Goal: Obtain resource: Obtain resource

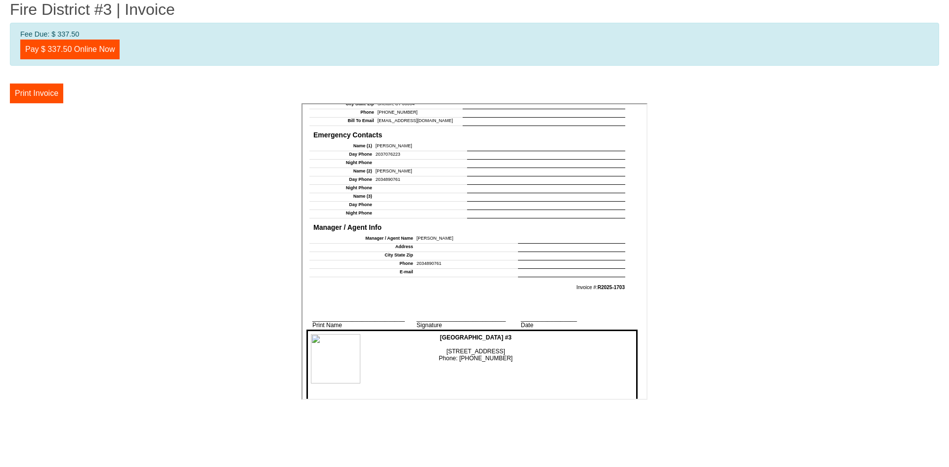
scroll to position [890, 0]
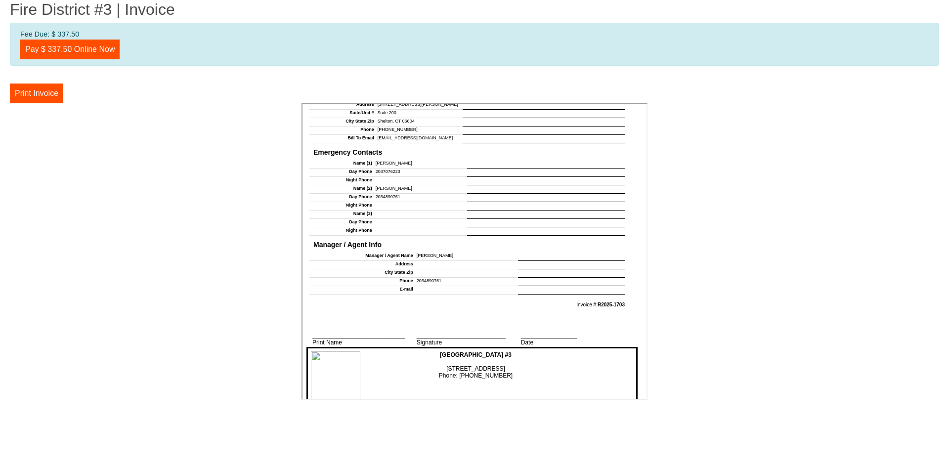
click at [396, 159] on td "[PERSON_NAME]" at bounding box center [419, 163] width 95 height 8
click at [406, 160] on td "[PERSON_NAME]" at bounding box center [419, 163] width 95 height 8
click at [400, 153] on h4 "Emergency Contacts" at bounding box center [466, 151] width 312 height 12
drag, startPoint x: 402, startPoint y: 158, endPoint x: 377, endPoint y: 156, distance: 25.8
click at [377, 159] on td "[PERSON_NAME]" at bounding box center [419, 163] width 95 height 8
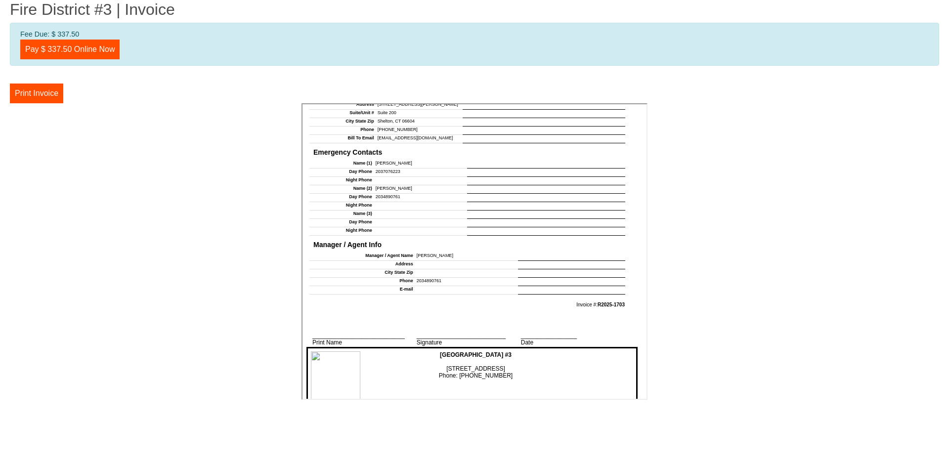
click at [443, 176] on td at bounding box center [419, 180] width 95 height 8
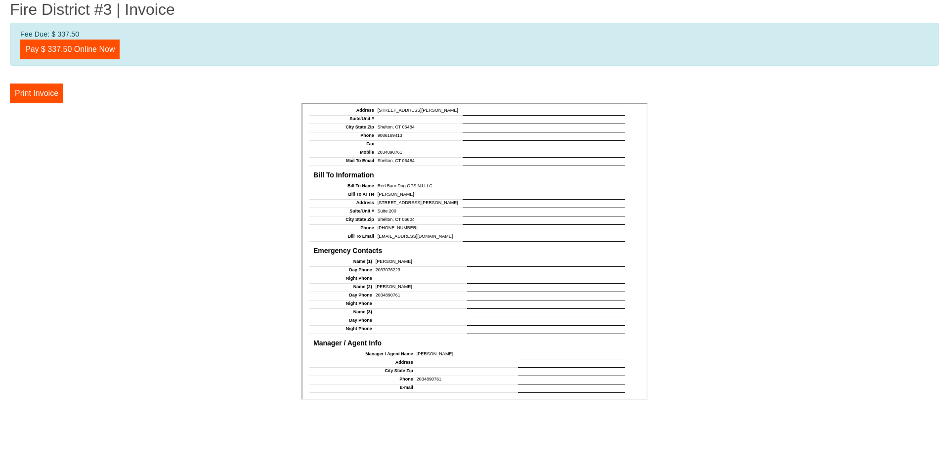
scroll to position [791, 0]
click at [397, 259] on td "[PERSON_NAME]" at bounding box center [419, 262] width 95 height 8
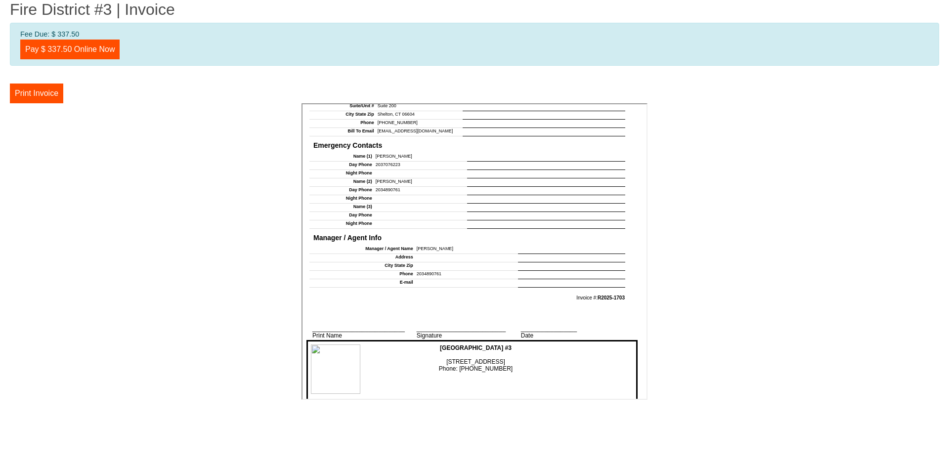
scroll to position [840, 0]
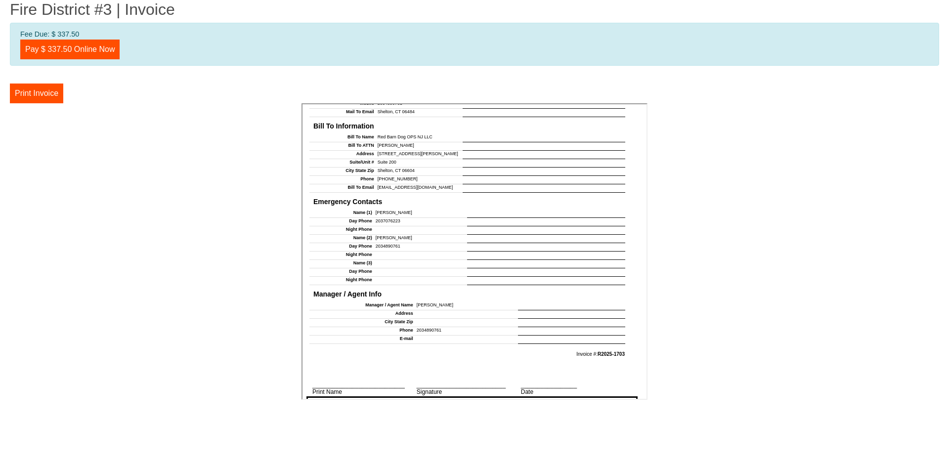
click at [400, 242] on td "2034890761" at bounding box center [419, 246] width 95 height 8
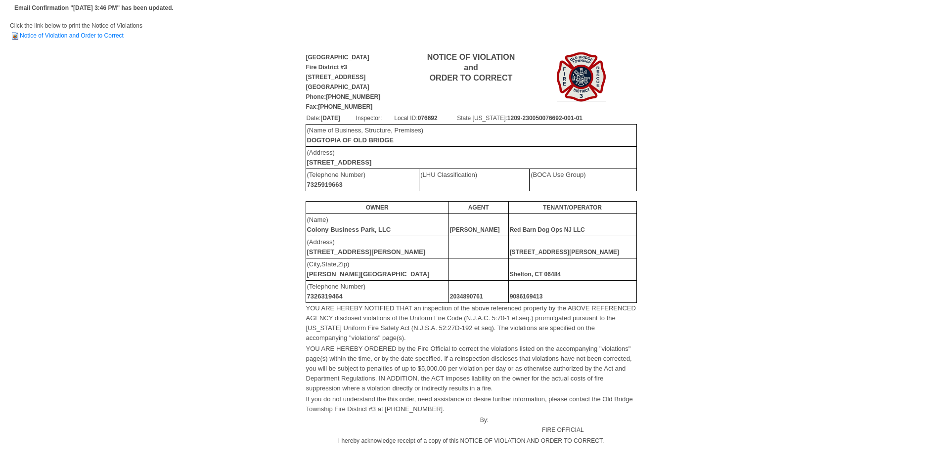
click at [83, 40] on td "Click the link below to print the Notice of Violations Notice of Violation and …" at bounding box center [471, 36] width 922 height 30
click at [86, 36] on link "Notice of Violation and Order to Correct" at bounding box center [67, 35] width 114 height 7
